Goal: Information Seeking & Learning: Understand process/instructions

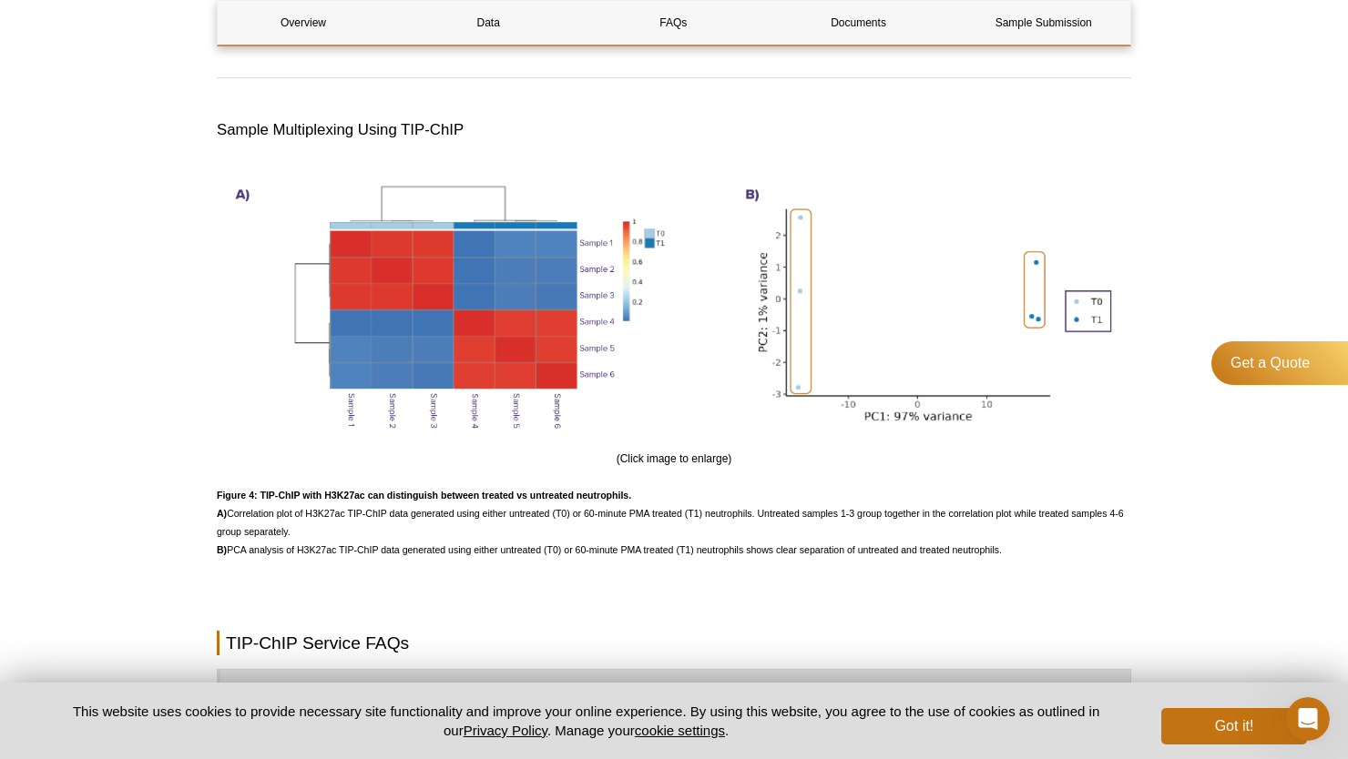
scroll to position [3958, 0]
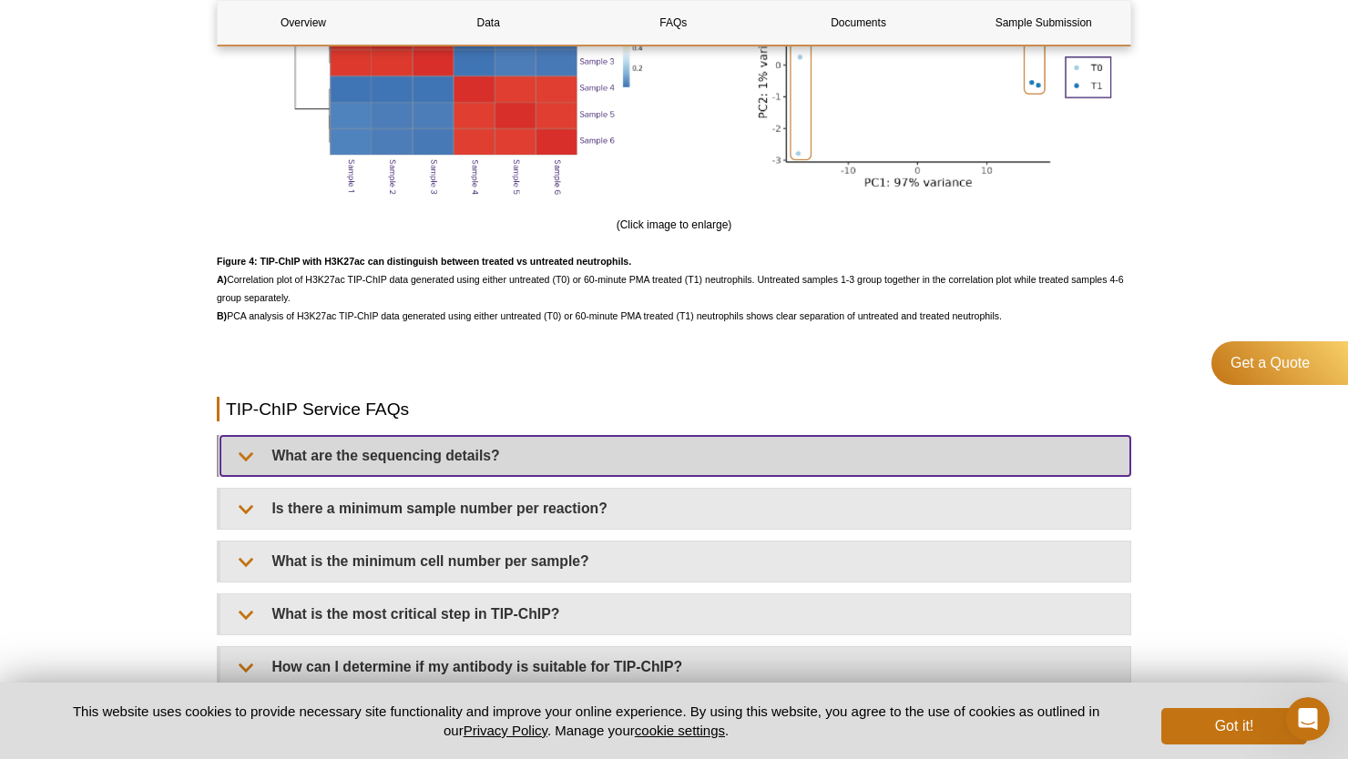
click at [585, 467] on summary "What are the sequencing details?" at bounding box center [675, 456] width 910 height 40
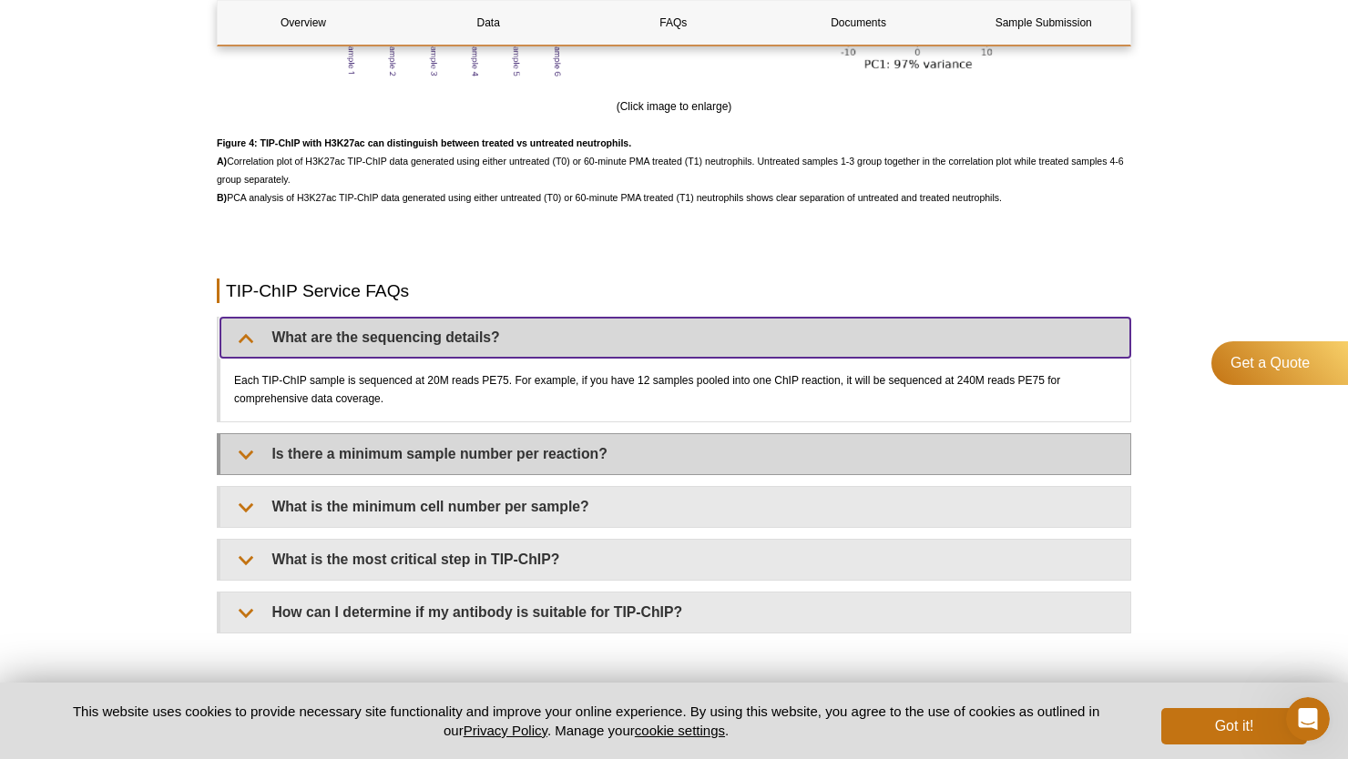
scroll to position [4089, 0]
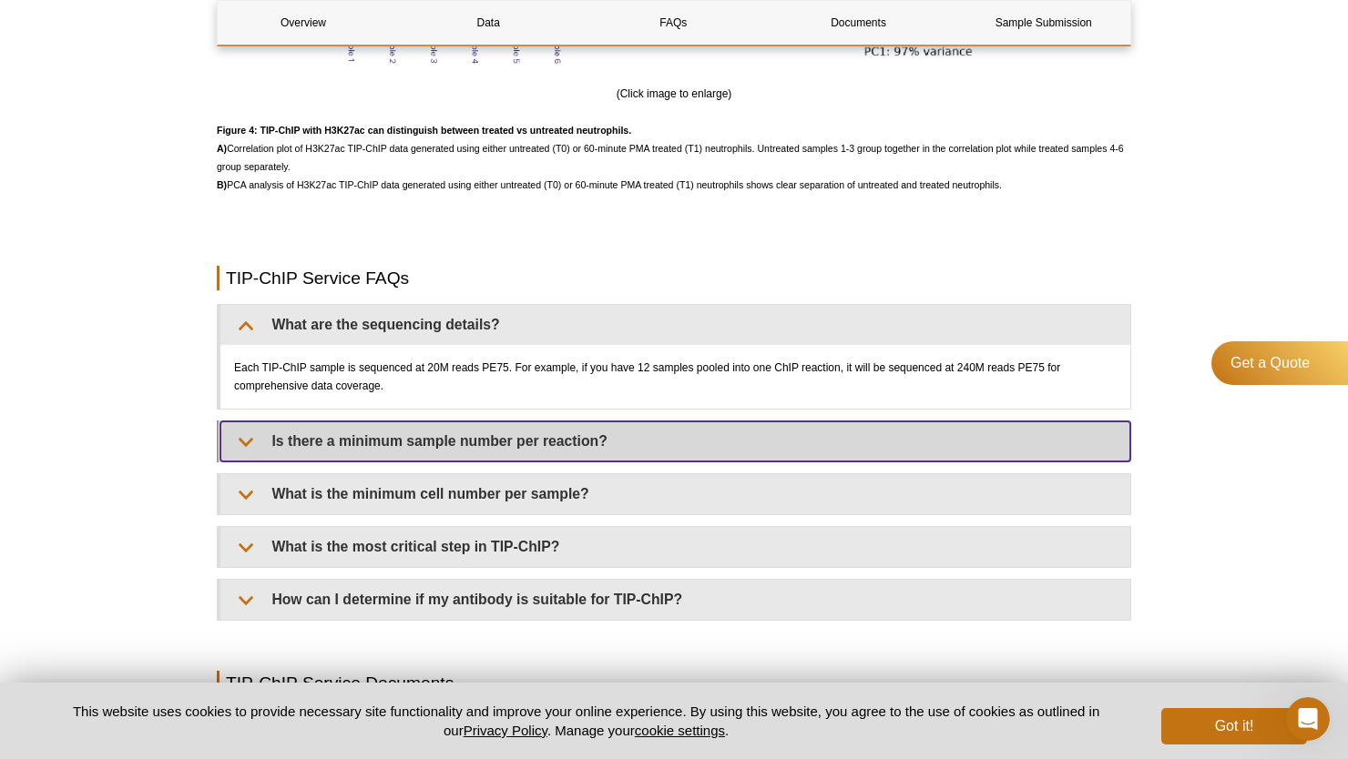
click at [579, 462] on summary "Is there a minimum sample number per reaction?" at bounding box center [675, 442] width 910 height 40
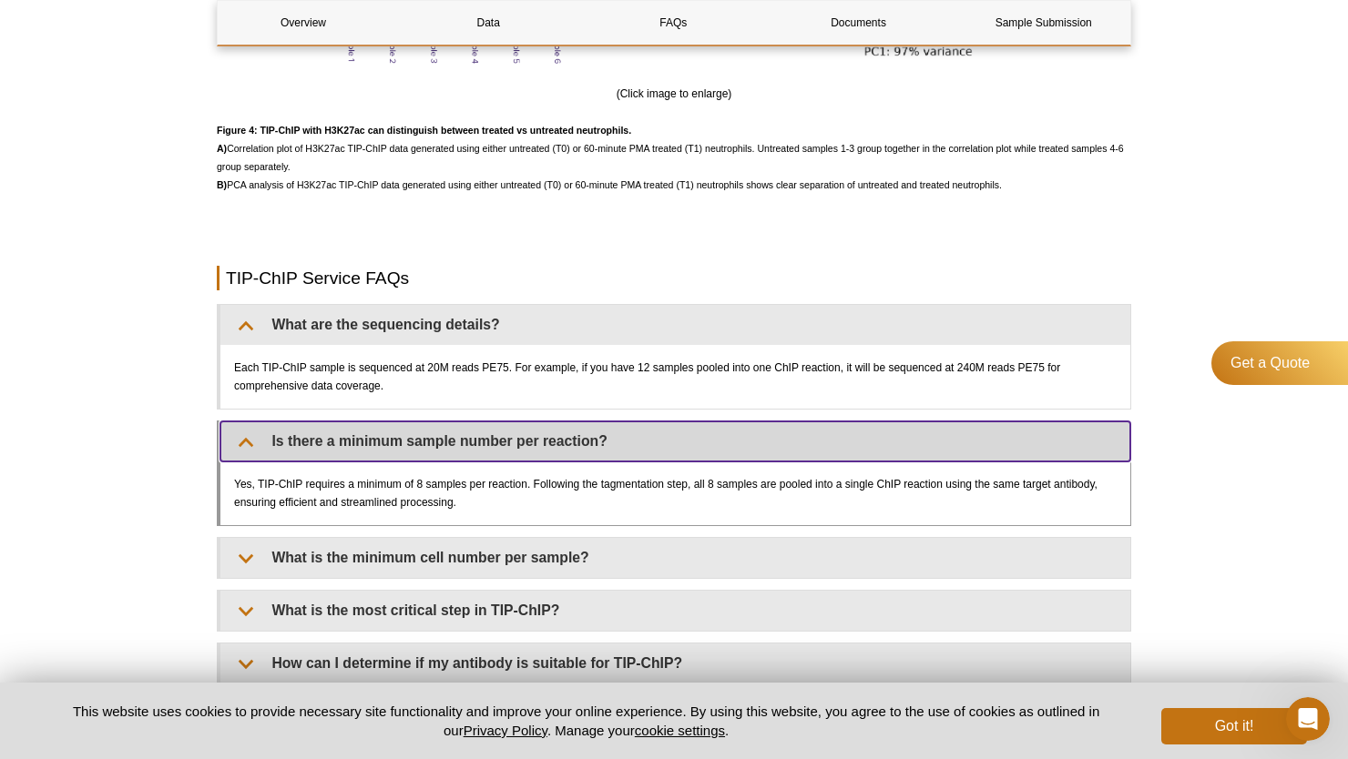
click at [574, 456] on summary "Is there a minimum sample number per reaction?" at bounding box center [675, 442] width 910 height 40
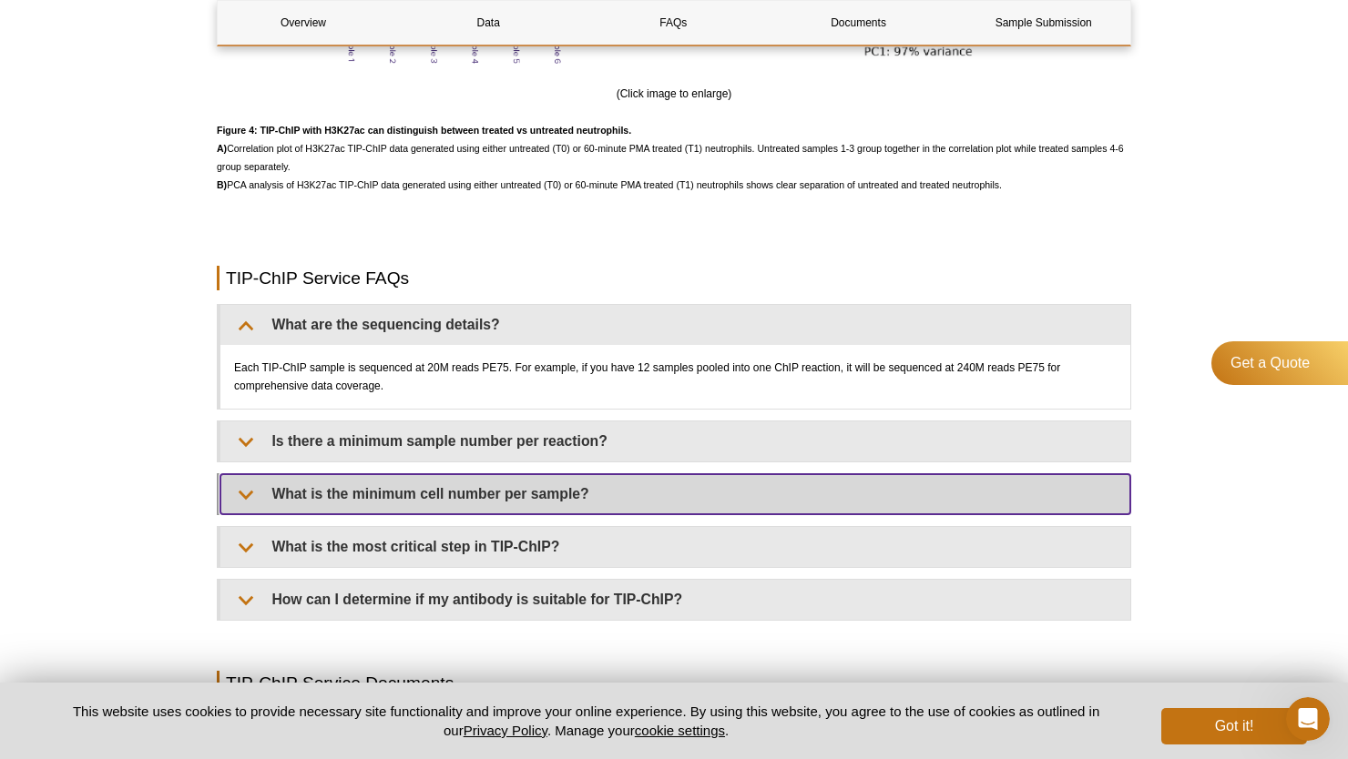
click at [585, 502] on summary "What is the minimum cell number per sample?" at bounding box center [675, 494] width 910 height 40
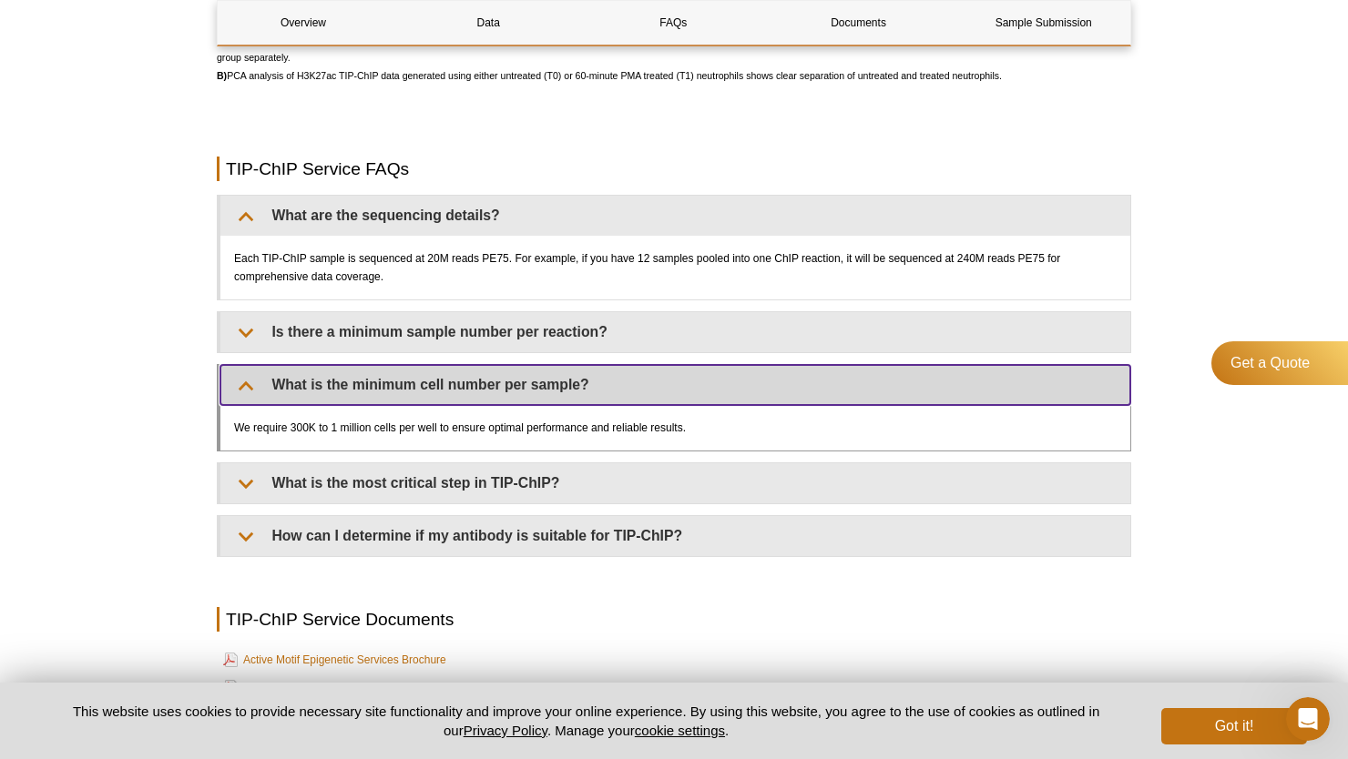
scroll to position [4206, 0]
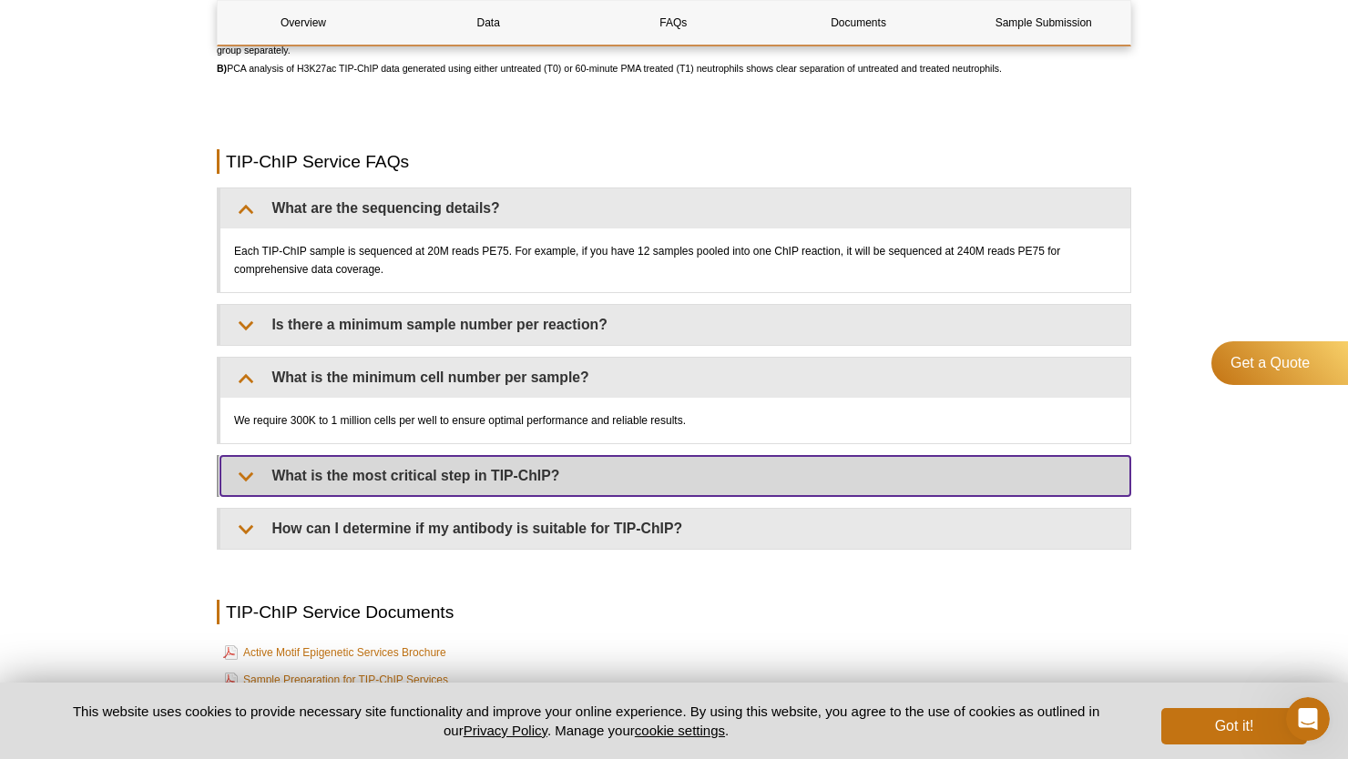
click at [583, 496] on summary "What is the most critical step in TIP-ChIP?" at bounding box center [675, 476] width 910 height 40
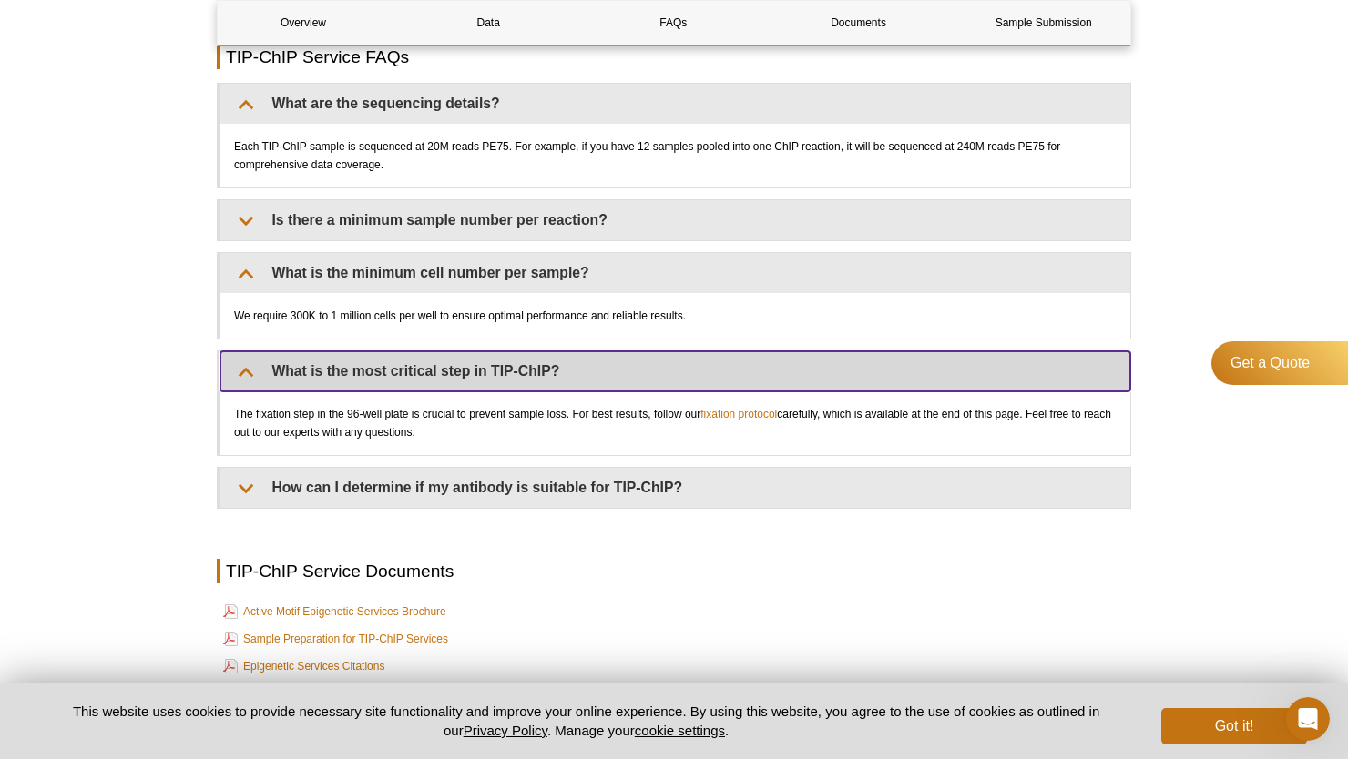
scroll to position [4318, 0]
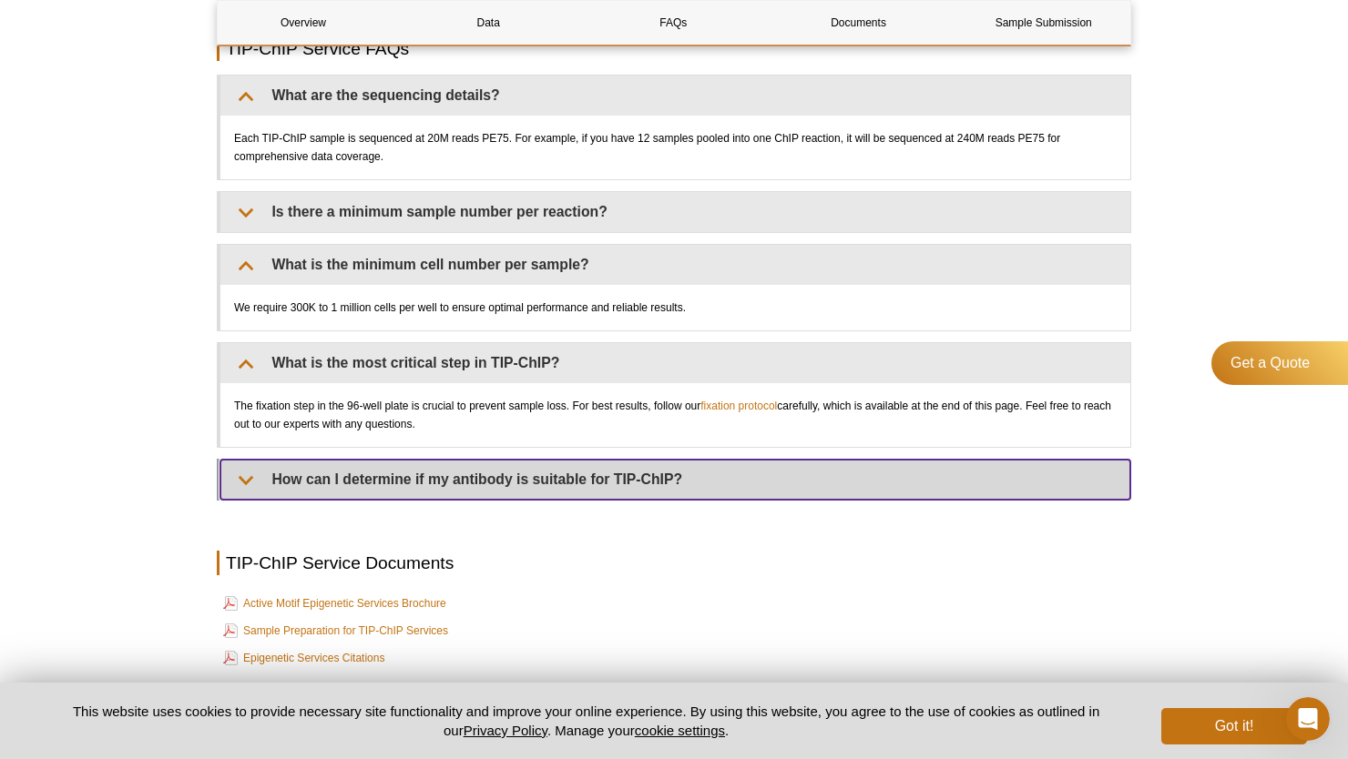
click at [579, 500] on summary "How can I determine if my antibody is suitable for TIP-ChIP?" at bounding box center [675, 480] width 910 height 40
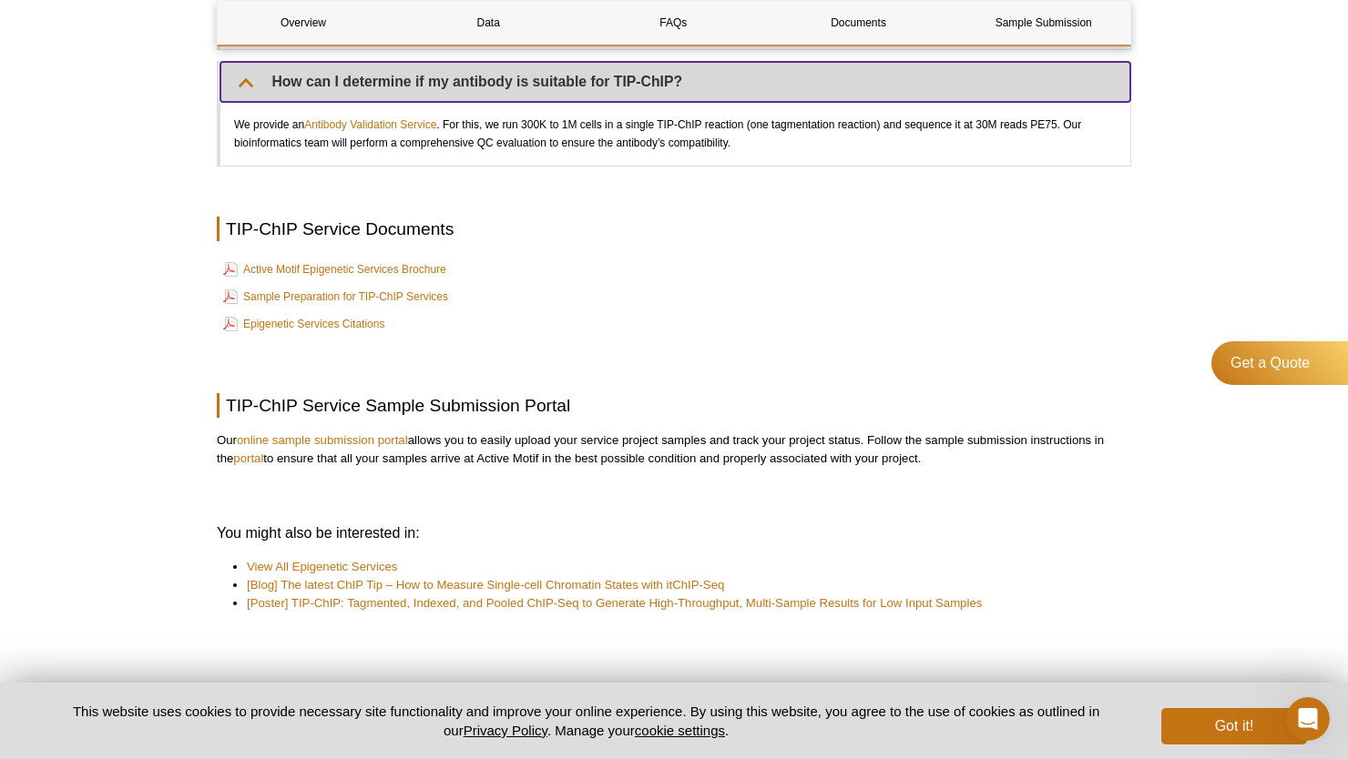
scroll to position [4826, 0]
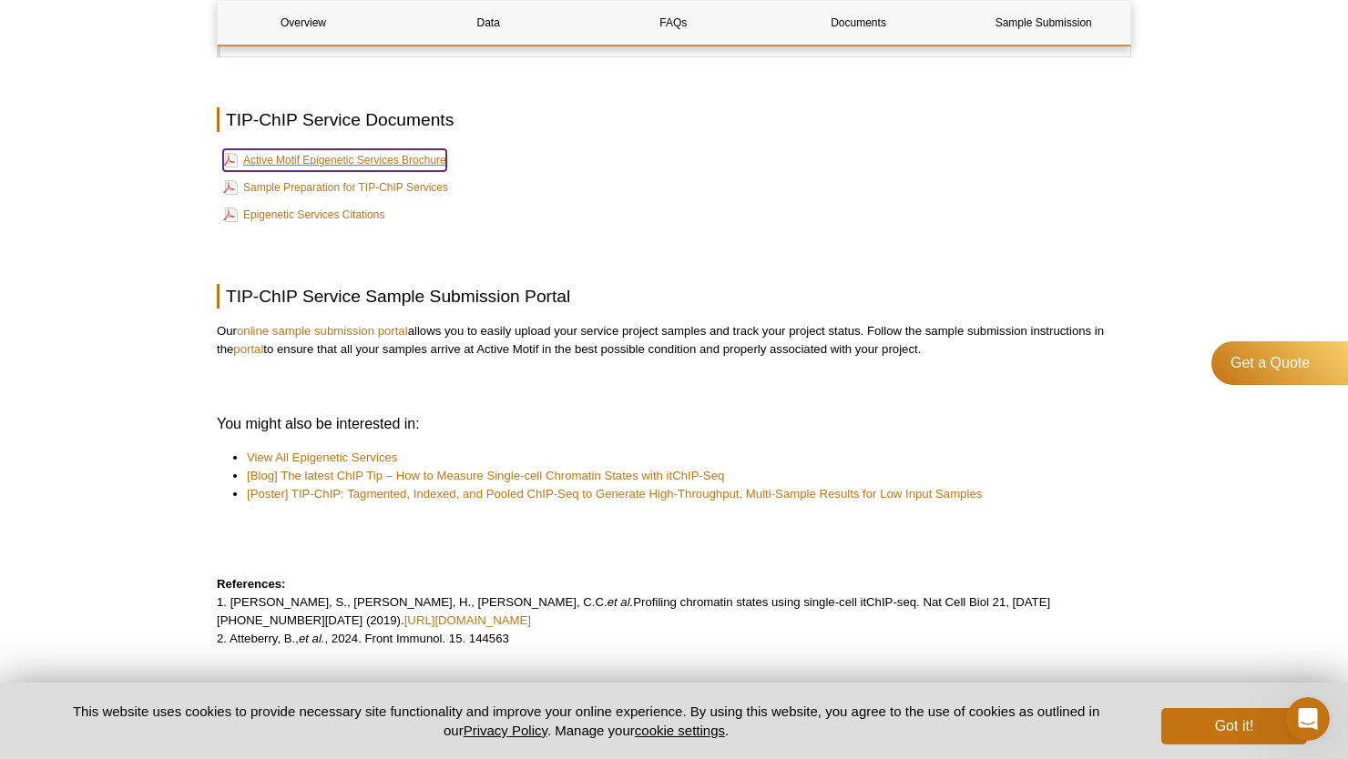
click at [330, 171] on link "Active Motif Epigenetic Services Brochure" at bounding box center [334, 160] width 223 height 22
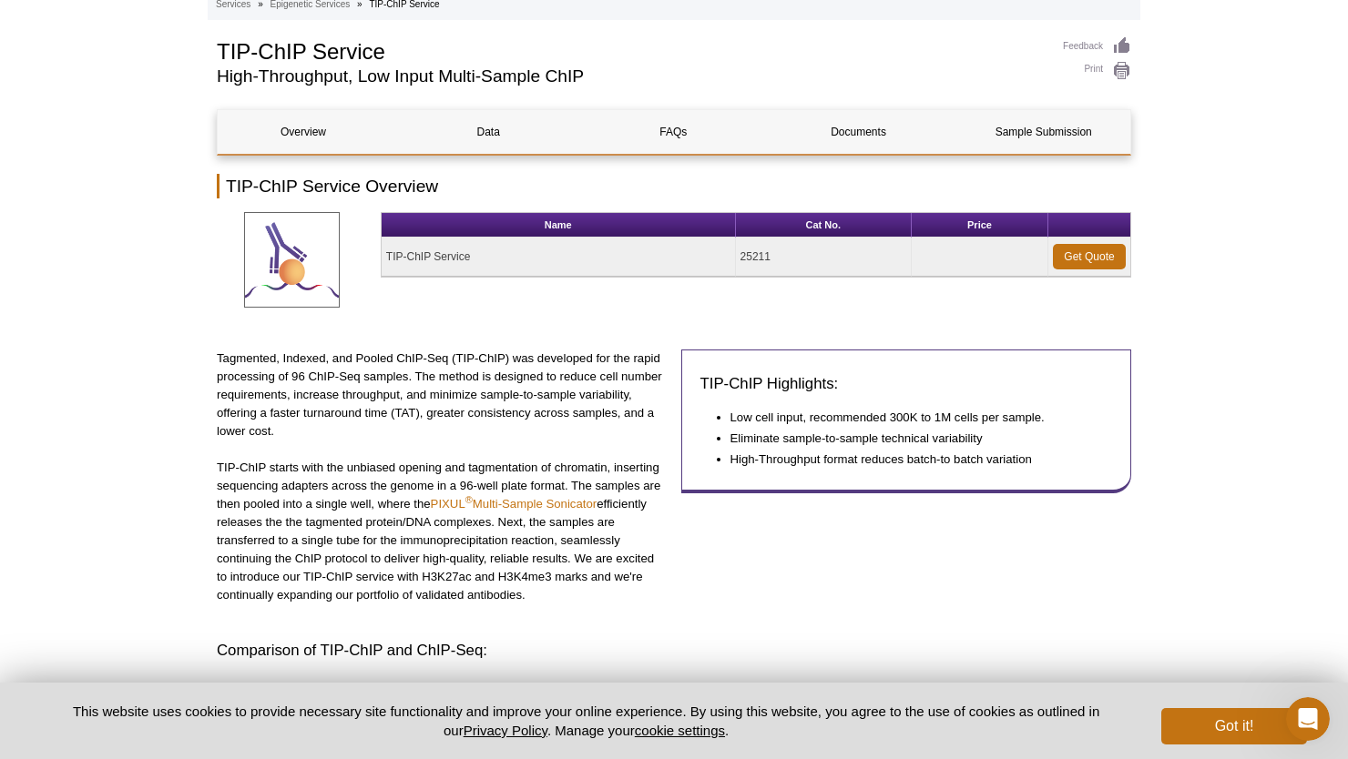
scroll to position [0, 0]
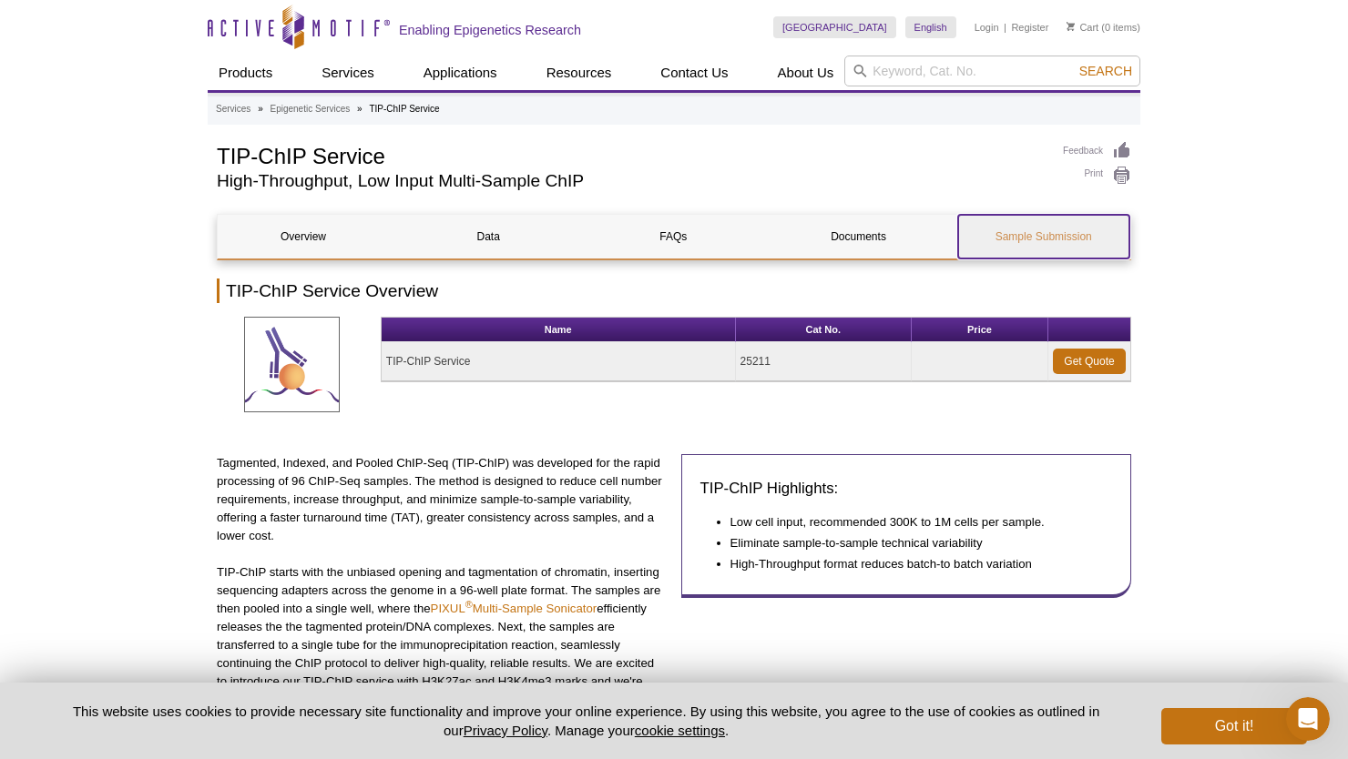
click at [1051, 219] on link "Sample Submission" at bounding box center [1043, 237] width 171 height 44
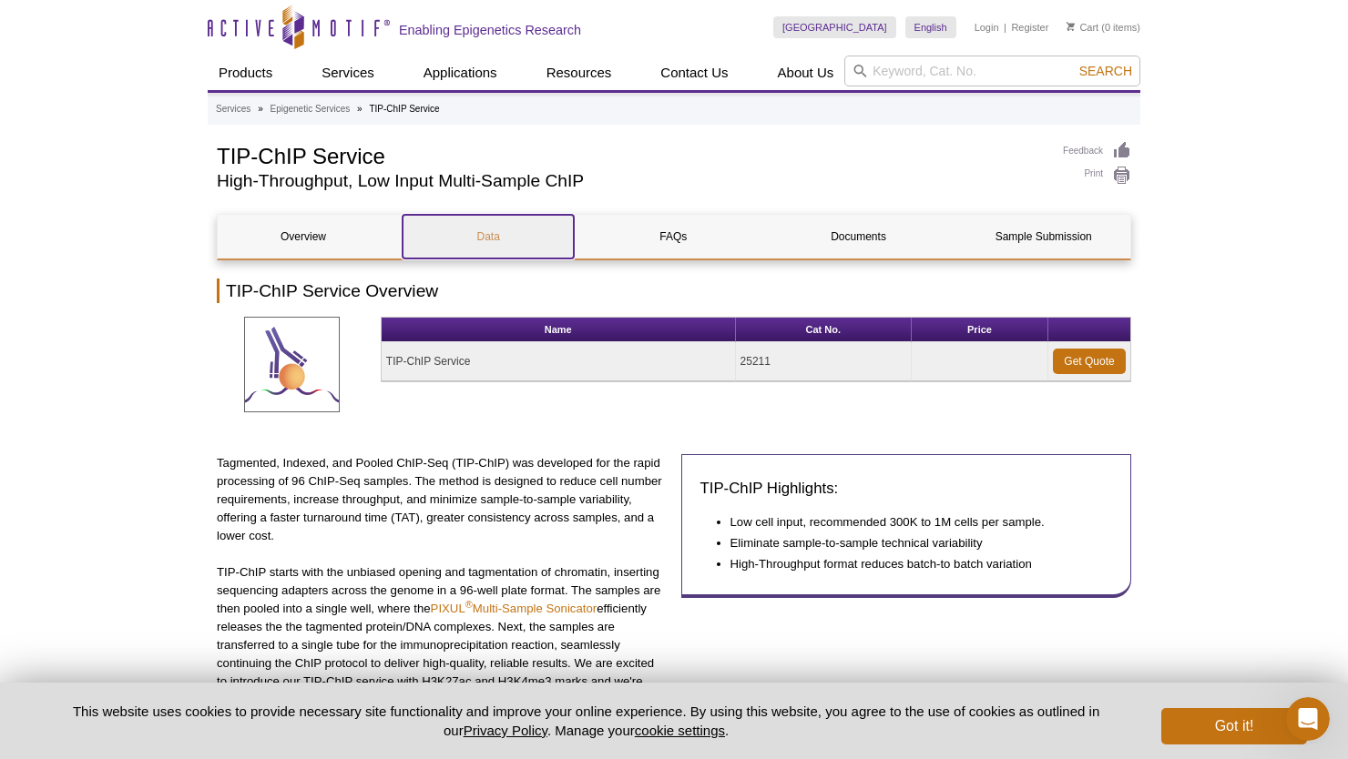
click at [493, 229] on link "Data" at bounding box center [487, 237] width 171 height 44
click at [291, 163] on h1 "TIP-ChIP Service" at bounding box center [631, 154] width 828 height 27
click at [467, 201] on div "Feedback Print TIP-ChIP Service High-Throughput, Low Input Multi-Sample ChIP" at bounding box center [674, 172] width 914 height 62
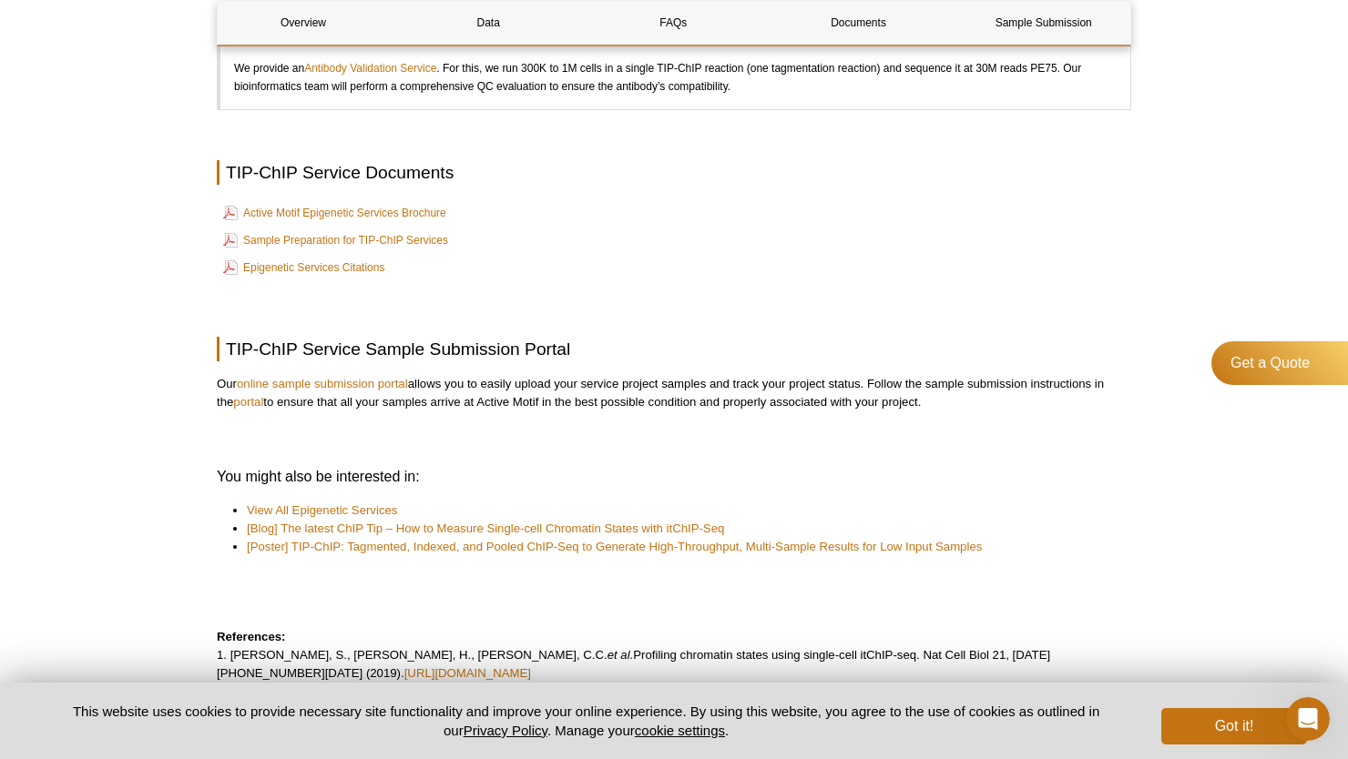
scroll to position [4614, 0]
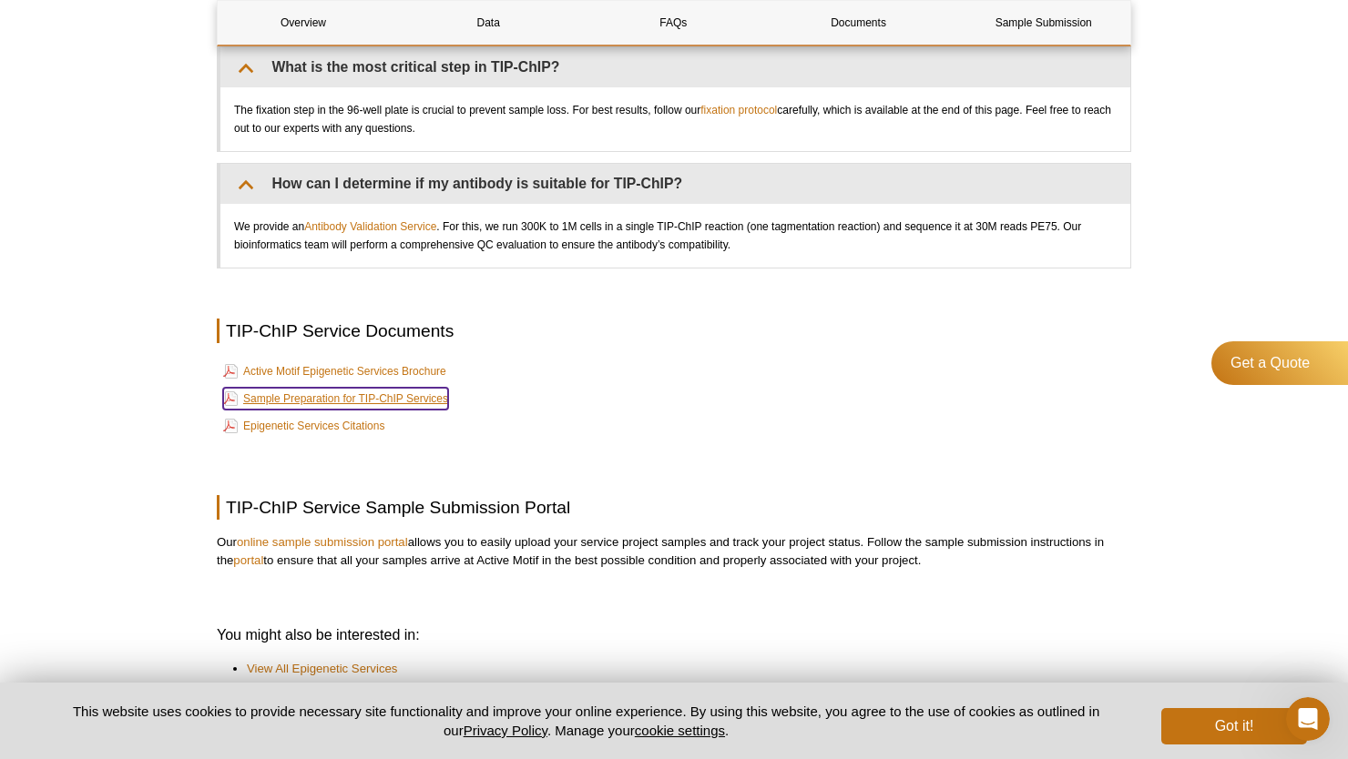
click at [408, 403] on link "Sample Preparation for TIP-ChIP Services" at bounding box center [335, 399] width 225 height 22
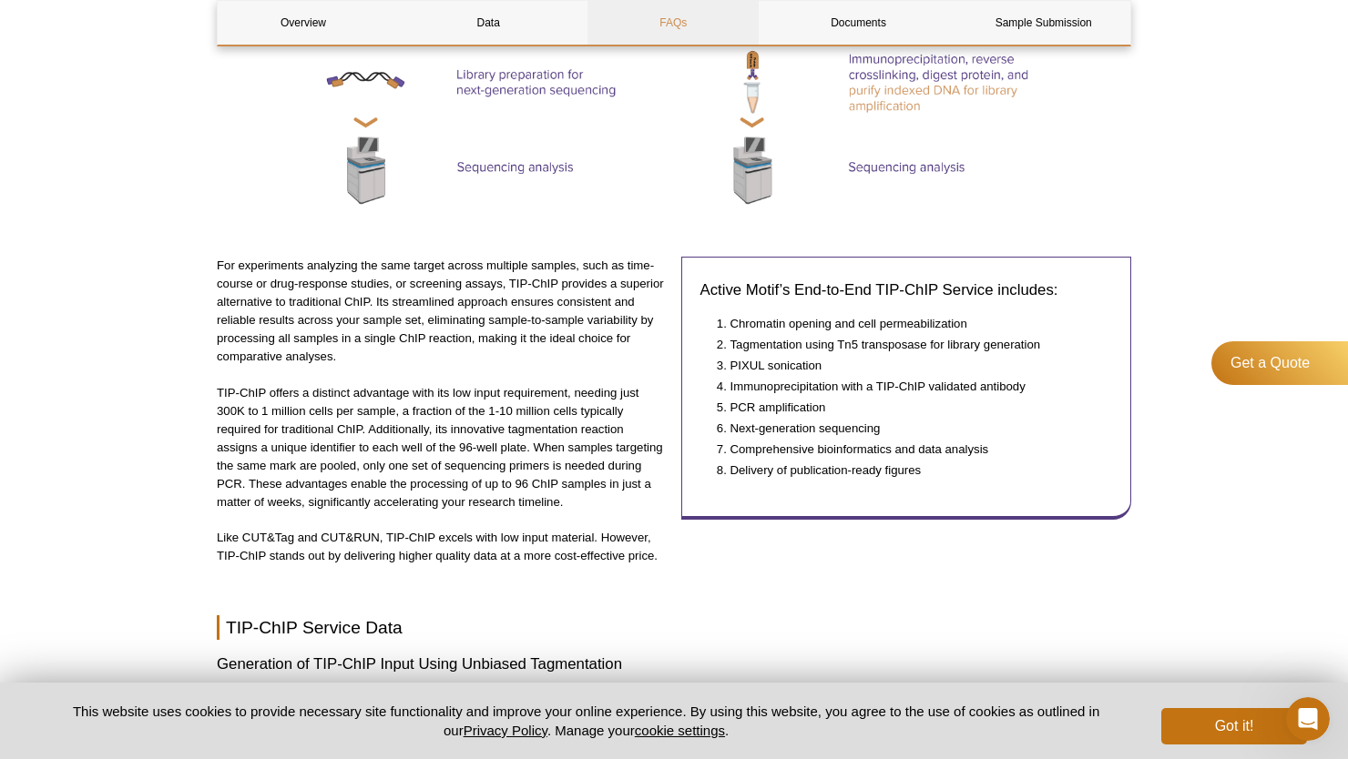
scroll to position [0, 0]
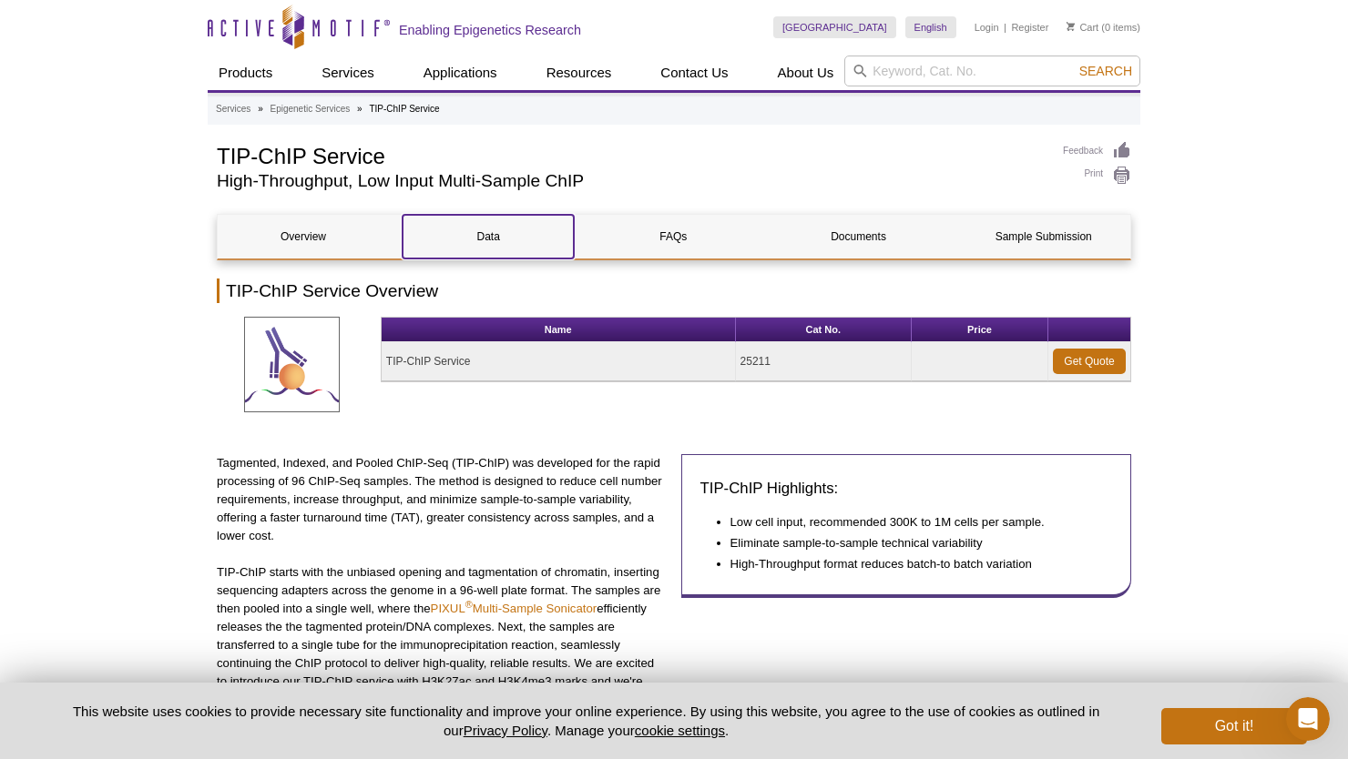
click at [510, 239] on link "Data" at bounding box center [487, 237] width 171 height 44
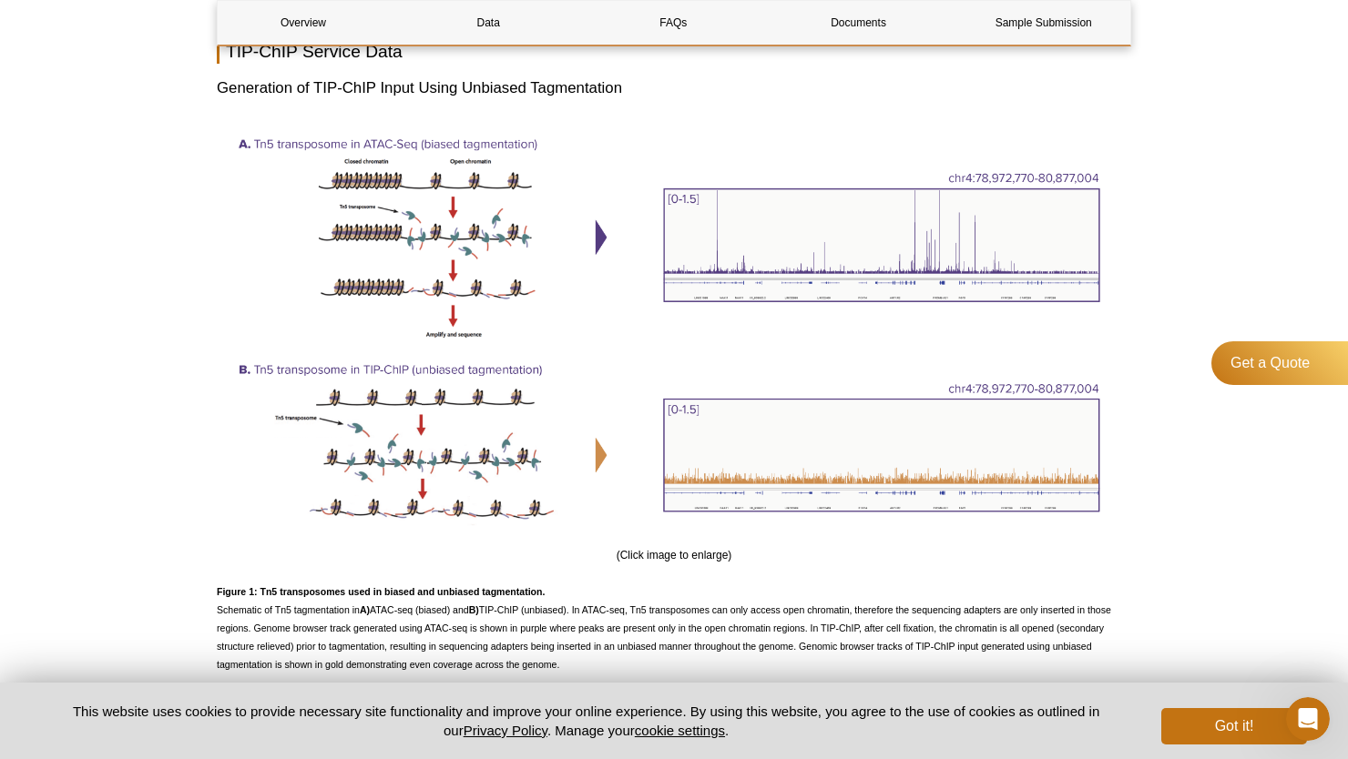
scroll to position [1737, 0]
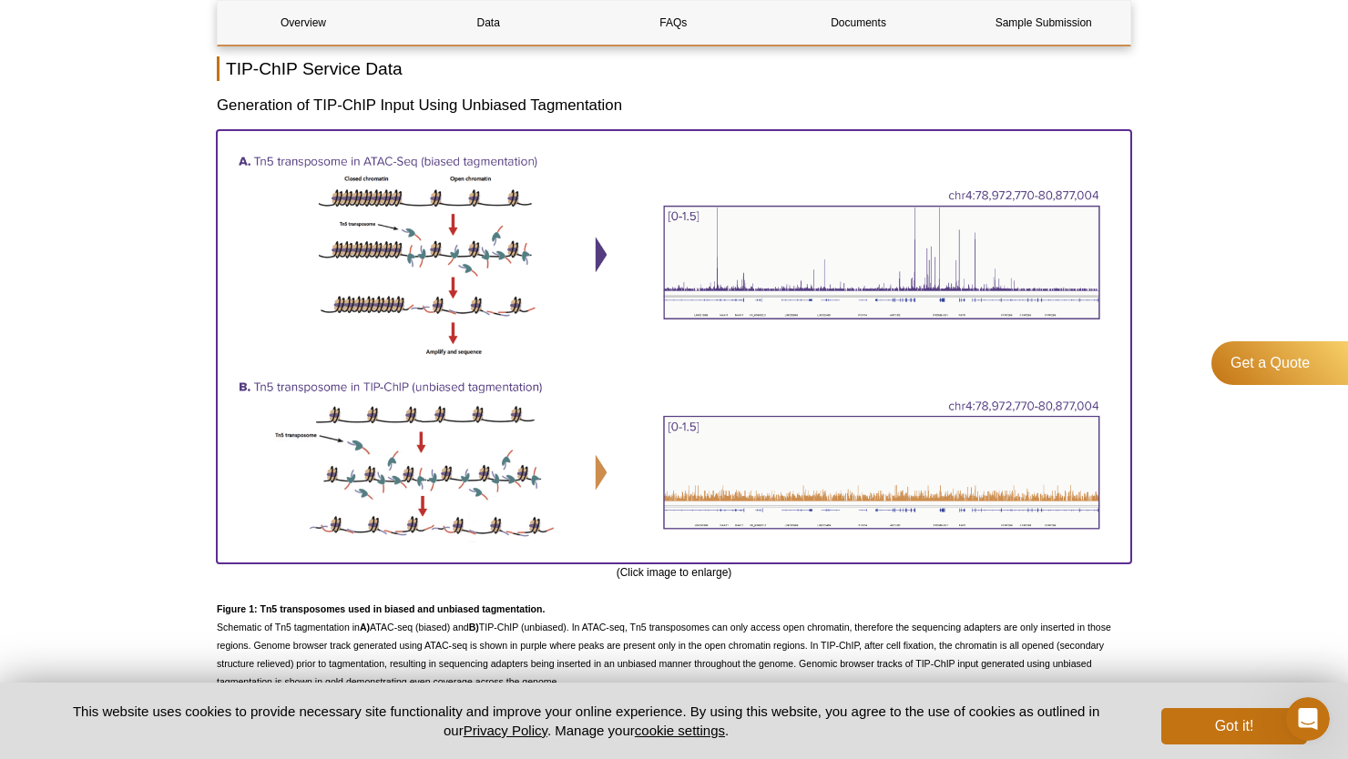
click at [512, 239] on img at bounding box center [674, 343] width 914 height 427
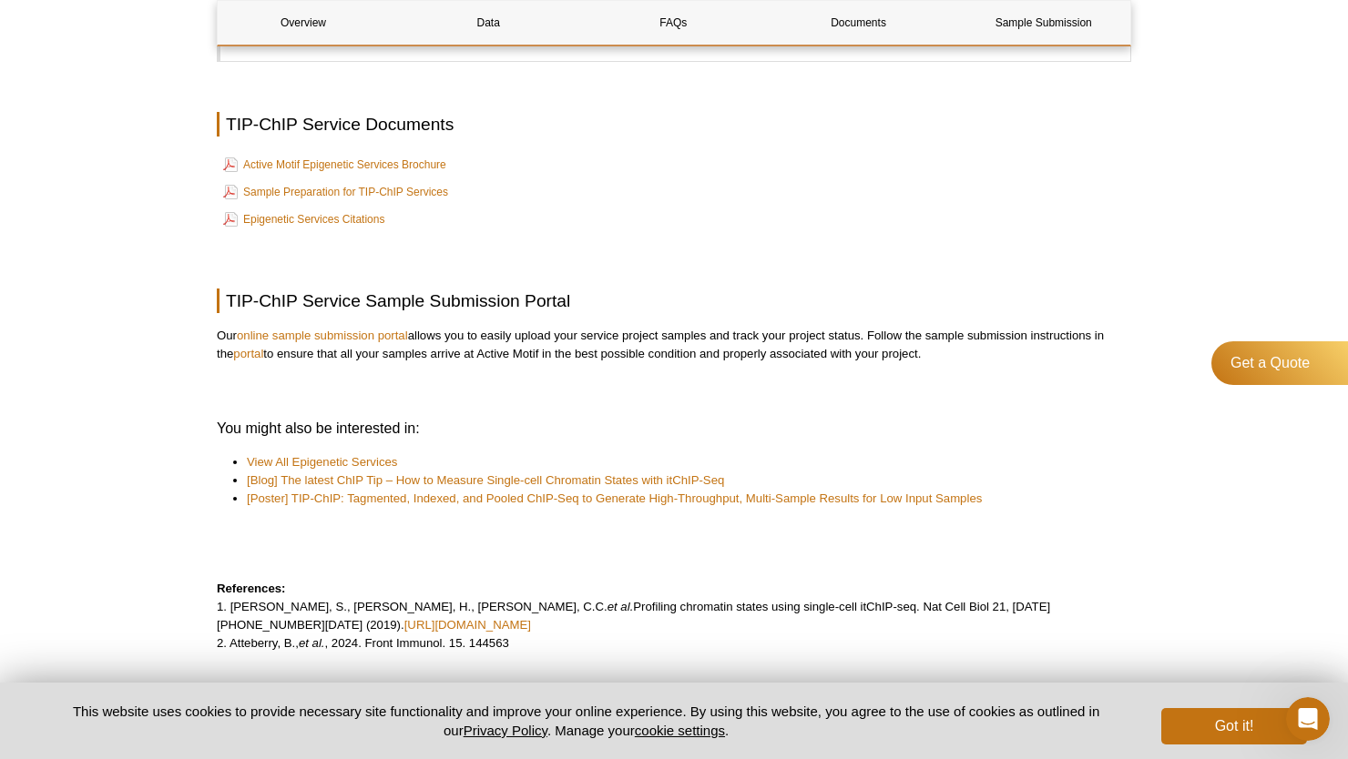
scroll to position [4753, 0]
